Goal: Information Seeking & Learning: Learn about a topic

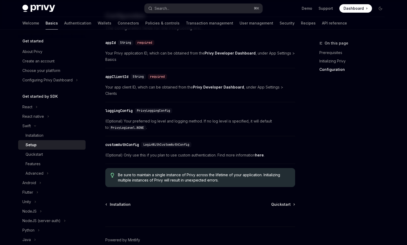
scroll to position [227, 0]
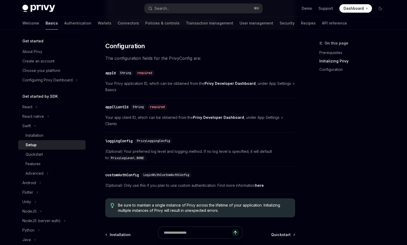
click at [260, 186] on link "here" at bounding box center [259, 185] width 9 height 5
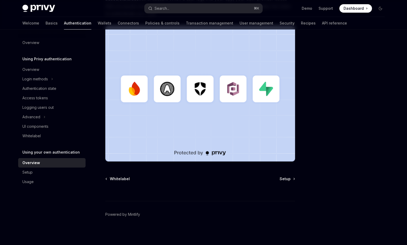
scroll to position [137, 0]
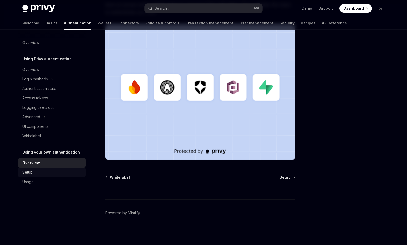
click at [32, 172] on div "Setup" at bounding box center [52, 172] width 60 height 6
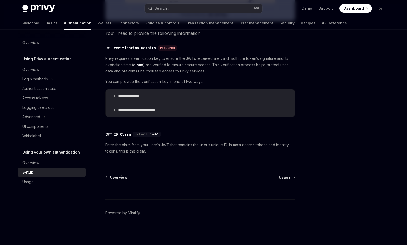
scroll to position [258, 0]
click at [115, 112] on icon at bounding box center [114, 109] width 3 height 3
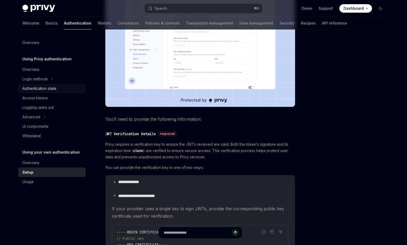
scroll to position [162, 0]
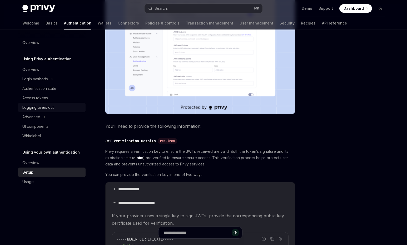
click at [41, 108] on div "Logging users out" at bounding box center [37, 107] width 31 height 6
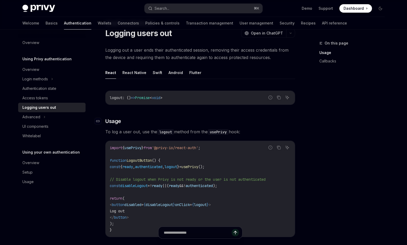
scroll to position [20, 0]
click at [158, 73] on button "Swift" at bounding box center [157, 72] width 9 height 12
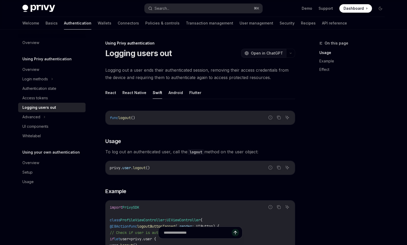
click at [272, 54] on span "Open in ChatGPT" at bounding box center [267, 53] width 32 height 5
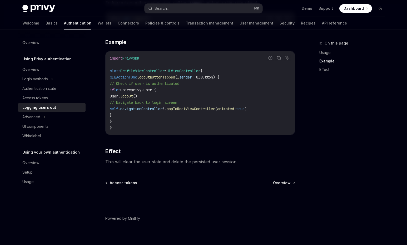
scroll to position [155, 0]
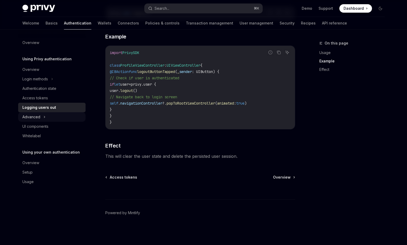
click at [42, 117] on button "Advanced" at bounding box center [51, 116] width 67 height 9
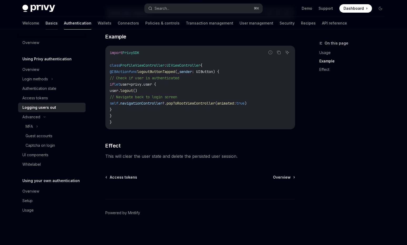
click at [46, 24] on link "Basics" at bounding box center [52, 23] width 12 height 13
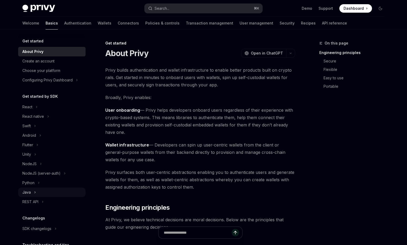
scroll to position [45, 0]
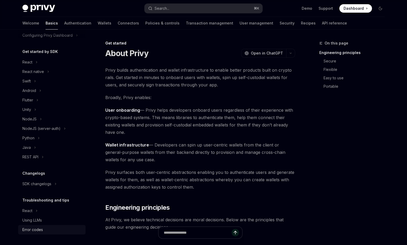
click at [39, 228] on div "Error codes" at bounding box center [32, 229] width 21 height 6
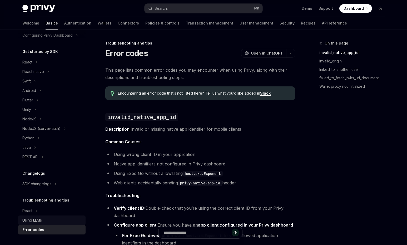
click at [42, 217] on div "Using LLMs" at bounding box center [31, 220] width 19 height 6
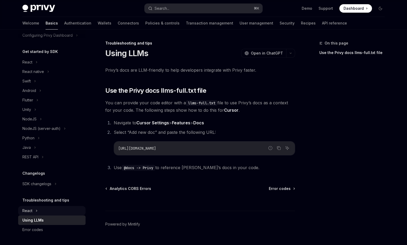
click at [40, 210] on button "React" at bounding box center [51, 210] width 67 height 9
type textarea "*"
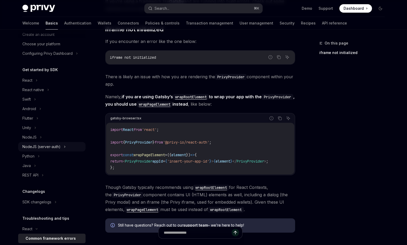
scroll to position [21, 0]
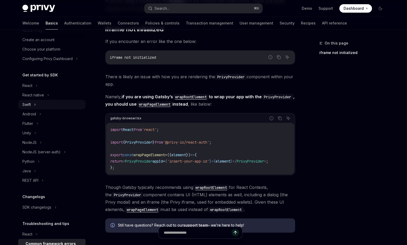
click at [33, 106] on button "Swift" at bounding box center [51, 104] width 67 height 9
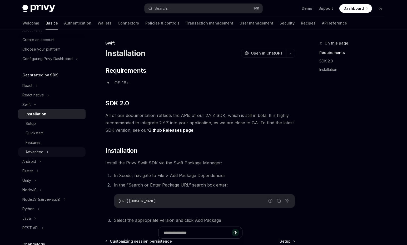
click at [44, 154] on button "Advanced" at bounding box center [51, 151] width 67 height 9
type textarea "*"
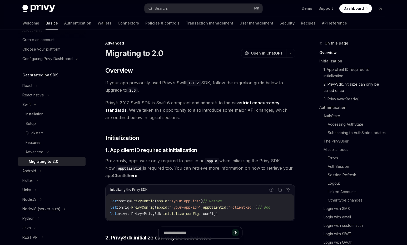
click at [337, 88] on link "2. PrivySdk.initialize can only be called once" at bounding box center [353, 87] width 69 height 15
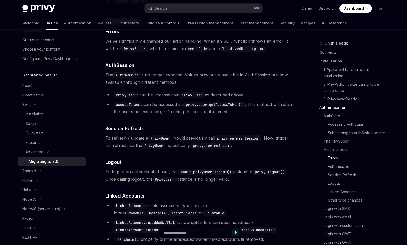
scroll to position [932, 0]
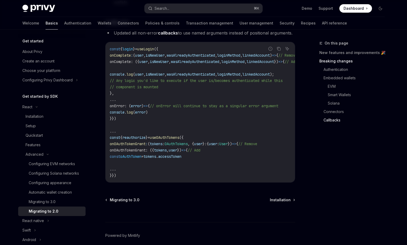
scroll to position [1540, 0]
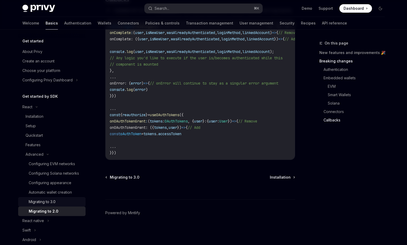
click at [46, 201] on div "Migrating to 3.0" at bounding box center [42, 201] width 27 height 6
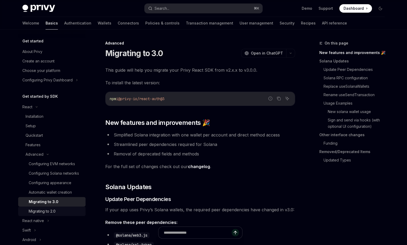
click at [50, 210] on div "Migrating to 2.0" at bounding box center [42, 211] width 27 height 6
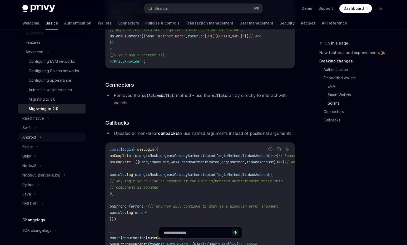
scroll to position [105, 0]
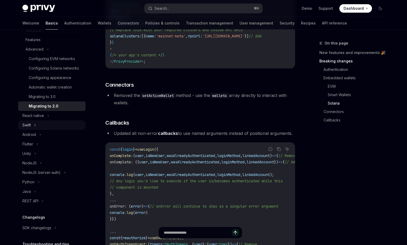
click at [35, 125] on icon at bounding box center [35, 125] width 2 height 6
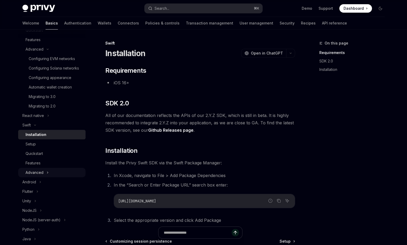
click at [45, 173] on button "Advanced" at bounding box center [51, 172] width 67 height 9
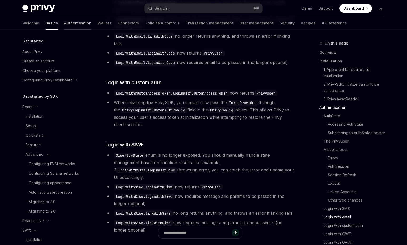
click at [64, 24] on link "Authentication" at bounding box center [77, 23] width 27 height 13
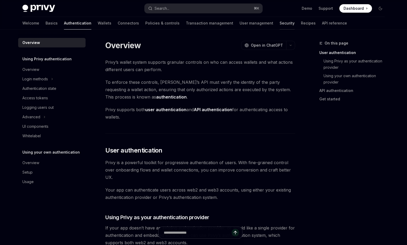
click at [280, 25] on link "Security" at bounding box center [287, 23] width 15 height 13
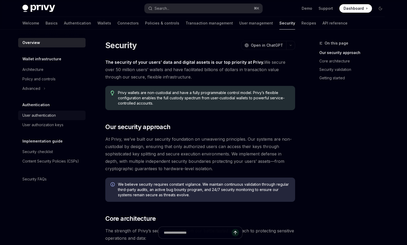
click at [46, 116] on div "User authentication" at bounding box center [38, 115] width 33 height 6
type textarea "*"
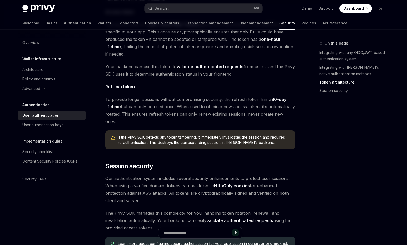
scroll to position [334, 0]
